Goal: Information Seeking & Learning: Learn about a topic

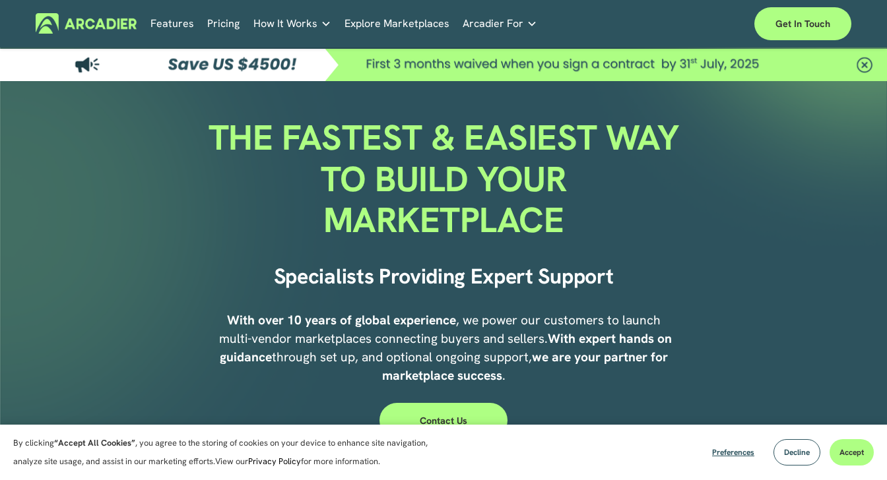
click at [220, 26] on link "Pricing" at bounding box center [223, 23] width 32 height 20
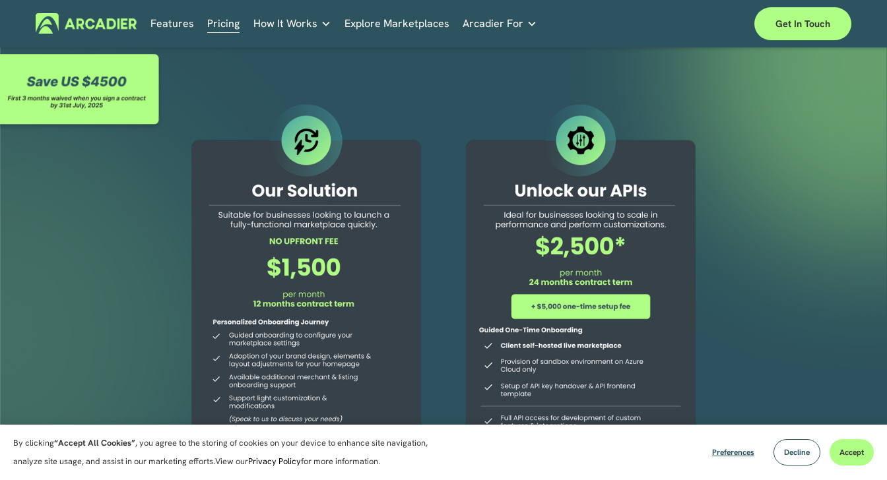
click at [170, 22] on link "Features" at bounding box center [172, 23] width 44 height 20
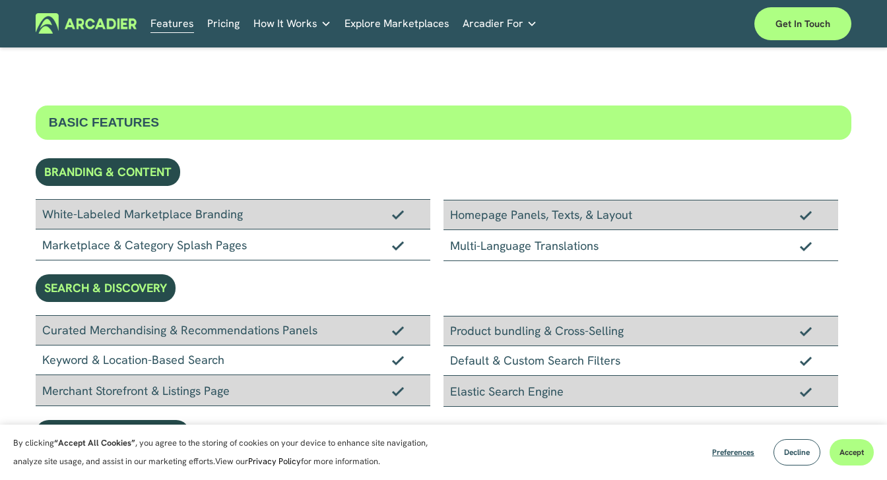
click at [302, 25] on span "How It Works" at bounding box center [285, 24] width 64 height 18
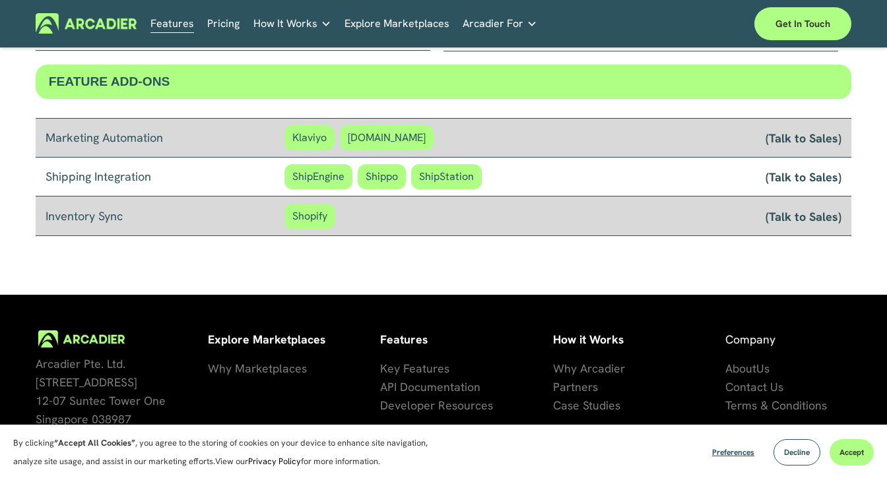
scroll to position [1151, 0]
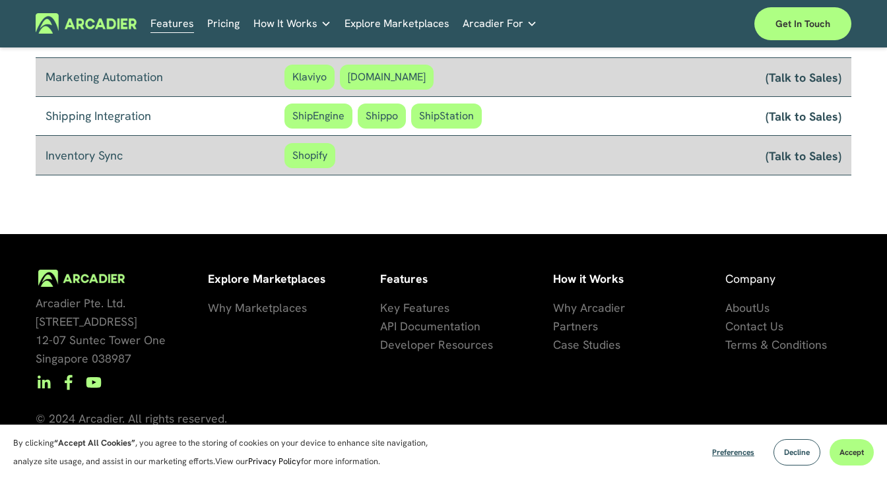
click at [238, 307] on span "Why Marketplaces" at bounding box center [257, 307] width 99 height 15
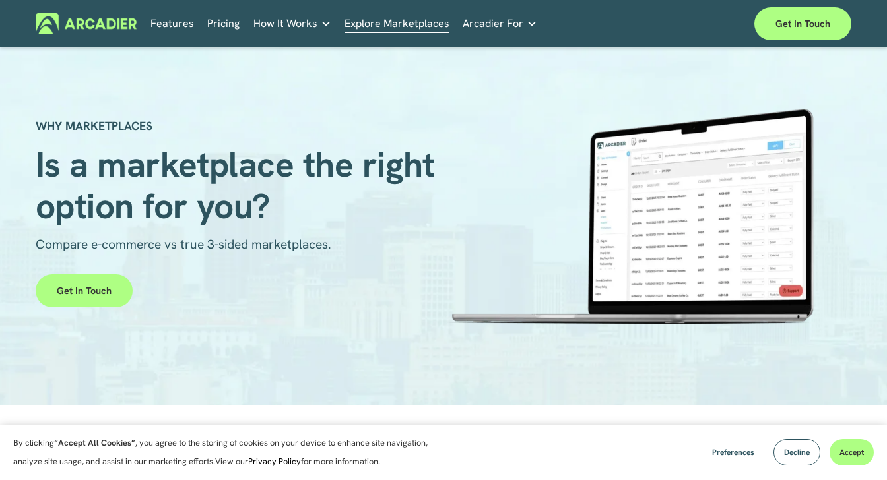
click at [0, 0] on link "Retail Marketplaces Whatever you are offering to your customer, we bring it all…" at bounding box center [0, 0] width 0 height 0
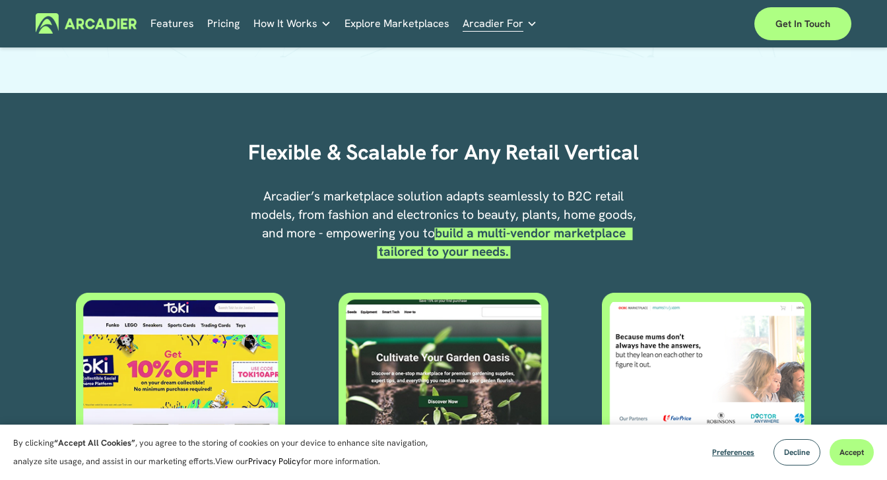
scroll to position [482, 0]
